Goal: Task Accomplishment & Management: Use online tool/utility

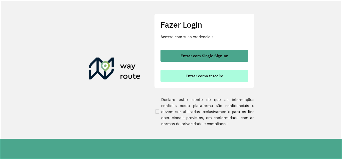
click at [210, 72] on button "Entrar como terceiro" at bounding box center [205, 76] width 88 height 12
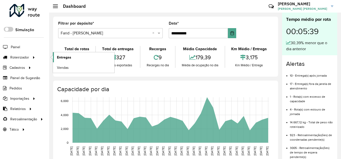
click at [71, 56] on span "Entregas" at bounding box center [64, 57] width 14 height 5
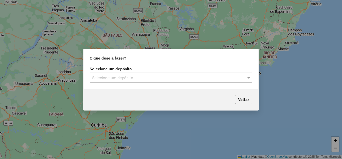
click at [125, 80] on input "text" at bounding box center [166, 78] width 148 height 6
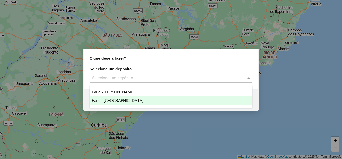
click at [132, 98] on span "Farid - [GEOGRAPHIC_DATA]" at bounding box center [118, 100] width 52 height 4
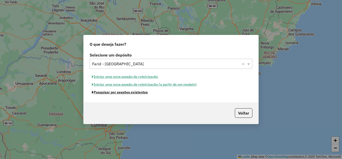
click at [132, 92] on button "Pesquisar por sessões existentes" at bounding box center [120, 92] width 60 height 8
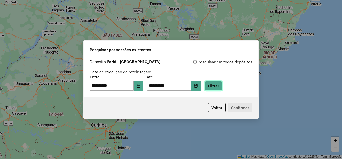
click at [223, 90] on button "Filtrar" at bounding box center [214, 86] width 18 height 10
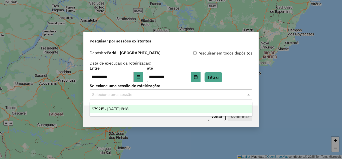
click at [137, 95] on input "text" at bounding box center [166, 95] width 148 height 6
click at [146, 109] on div "979215 - 14/08/2025 18:18" at bounding box center [171, 109] width 162 height 9
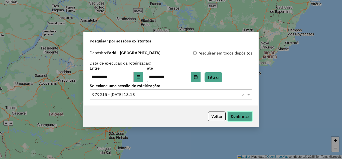
click at [243, 114] on button "Confirmar" at bounding box center [240, 116] width 25 height 10
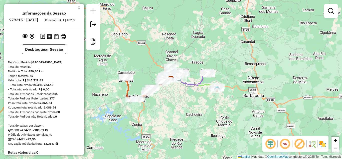
drag, startPoint x: 326, startPoint y: 146, endPoint x: 320, endPoint y: 142, distance: 7.1
click at [326, 146] on img at bounding box center [323, 144] width 8 height 8
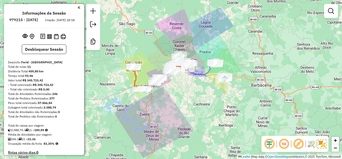
drag, startPoint x: 171, startPoint y: 114, endPoint x: 178, endPoint y: 104, distance: 12.7
click at [178, 104] on div "Janela de atendimento Grade de atendimento Capacidade Transportadoras Veículos …" at bounding box center [171, 79] width 342 height 159
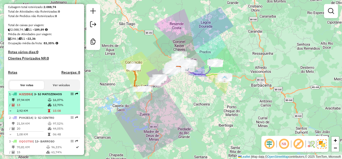
click at [35, 96] on div "1 - HJZ2D53 | 3- SJ MATOZINHOS" at bounding box center [35, 94] width 53 height 5
select select "**********"
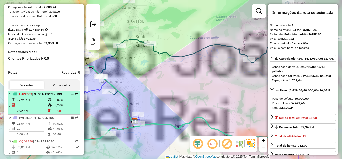
scroll to position [150, 0]
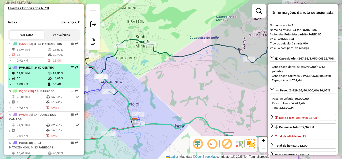
click at [36, 81] on td "20" at bounding box center [32, 78] width 31 height 5
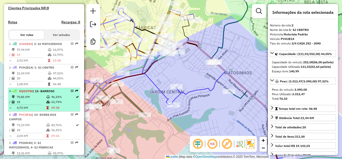
click at [36, 99] on td "70,81 KM" at bounding box center [32, 96] width 30 height 5
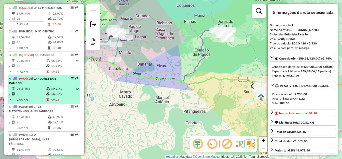
scroll to position [201, 0]
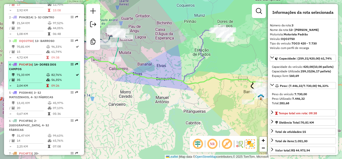
click at [35, 77] on td "71,33 KM" at bounding box center [32, 74] width 30 height 5
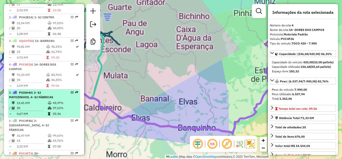
click at [38, 99] on div "5 - PXI0H40 | 3- SJ MATOZINHOS, 4- SJ FÁBRICAS" at bounding box center [35, 94] width 53 height 9
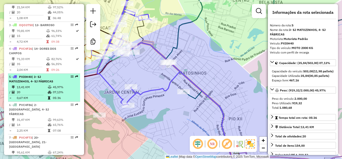
scroll to position [226, 0]
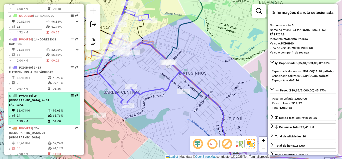
click at [38, 106] on span "| 2- COLONIA, 4- SJ FÁBRICAS" at bounding box center [29, 100] width 40 height 13
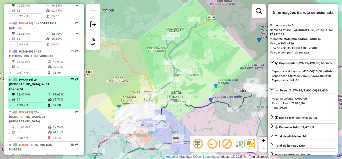
scroll to position [251, 0]
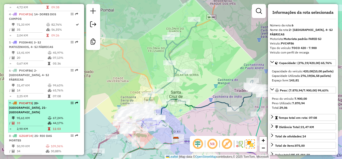
click at [36, 114] on span "| 20- CONCEIÇÃO DA BARRA DE MINAS, 21- SÃO SEBASTIÃO DA VITÓRIA" at bounding box center [28, 107] width 38 height 13
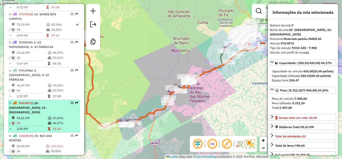
click at [33, 120] on td "95,61 KM" at bounding box center [32, 117] width 31 height 5
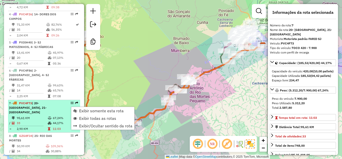
click at [84, 111] on span "Exibir somente esta rota" at bounding box center [101, 111] width 45 height 4
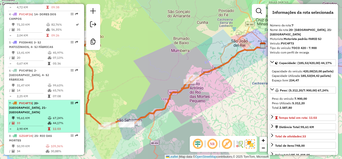
click at [46, 120] on td "95,61 KM" at bounding box center [32, 117] width 31 height 5
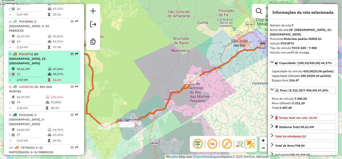
scroll to position [301, 0]
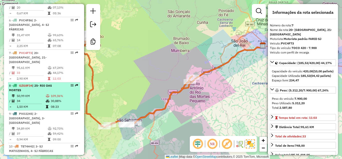
click at [46, 97] on icon at bounding box center [48, 95] width 4 height 3
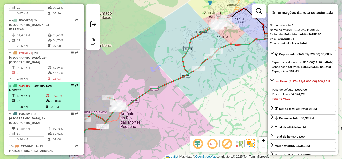
scroll to position [326, 0]
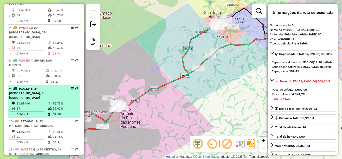
click at [44, 98] on div "9 - PXO2245 | 2- COLONIA, 3- TIRADENTES" at bounding box center [35, 93] width 53 height 14
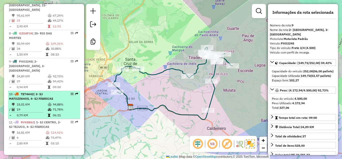
scroll to position [354, 0]
click at [39, 96] on span "| 3- SJ MATOZINHOS, 4- SJ FÁBRICAS" at bounding box center [31, 95] width 44 height 8
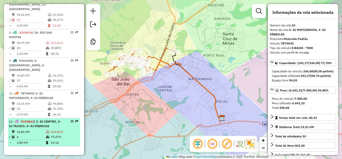
click at [37, 124] on span "| 1- SJ CENTRO, 2- SJ TEJUCO, 4- SJ FÁBRICAS" at bounding box center [35, 123] width 52 height 8
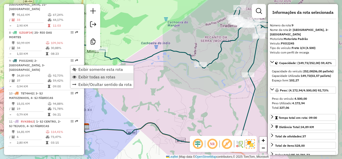
click at [97, 76] on span "Exibir todas as rotas" at bounding box center [96, 77] width 37 height 4
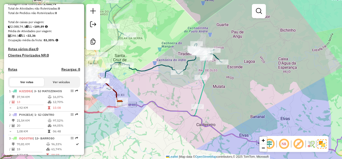
scroll to position [103, 0]
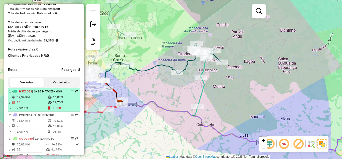
click at [43, 100] on td "37,94 KM" at bounding box center [32, 97] width 31 height 5
select select "**********"
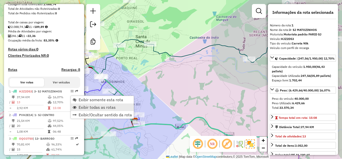
click at [94, 105] on span "Exibir todas as rotas" at bounding box center [97, 107] width 37 height 4
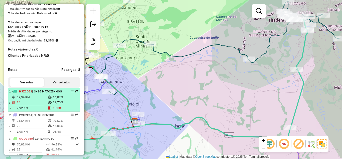
click at [51, 100] on td at bounding box center [50, 97] width 5 height 5
select select "**********"
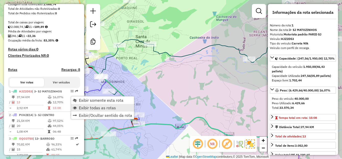
click at [90, 104] on link "Exibir todas as rotas" at bounding box center [102, 108] width 63 height 8
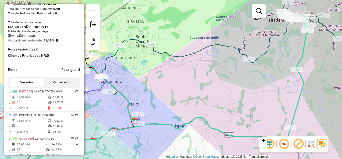
click at [189, 79] on div "Janela de atendimento Grade de atendimento Capacidade Transportadoras Veículos …" at bounding box center [171, 79] width 342 height 159
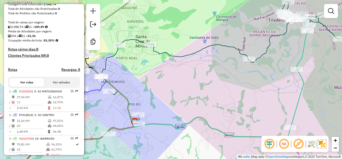
click at [187, 91] on div "Janela de atendimento Grade de atendimento Capacidade Transportadoras Veículos …" at bounding box center [171, 79] width 342 height 159
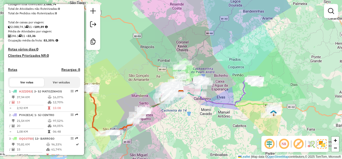
drag, startPoint x: 190, startPoint y: 124, endPoint x: 189, endPoint y: 107, distance: 16.6
click at [189, 109] on div "Janela de atendimento Grade de atendimento Capacidade Transportadoras Veículos …" at bounding box center [171, 79] width 342 height 159
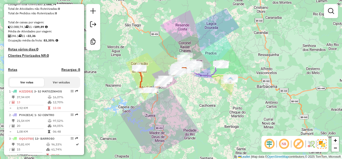
drag, startPoint x: 202, startPoint y: 115, endPoint x: 198, endPoint y: 95, distance: 20.5
click at [198, 95] on div "Janela de atendimento Grade de atendimento Capacidade Transportadoras Veículos …" at bounding box center [171, 79] width 342 height 159
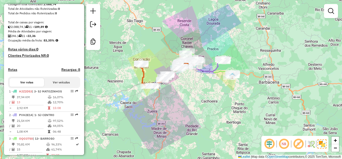
drag, startPoint x: 202, startPoint y: 103, endPoint x: 205, endPoint y: 104, distance: 3.3
click at [205, 104] on div "Janela de atendimento Grade de atendimento Capacidade Transportadoras Veículos …" at bounding box center [171, 79] width 342 height 159
click at [200, 101] on div "Janela de atendimento Grade de atendimento Capacidade Transportadoras Veículos …" at bounding box center [171, 79] width 342 height 159
